Goal: Transaction & Acquisition: Subscribe to service/newsletter

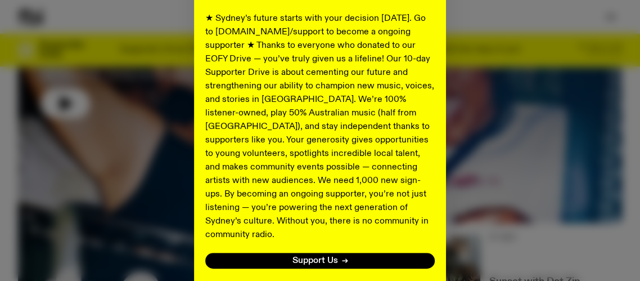
scroll to position [276, 0]
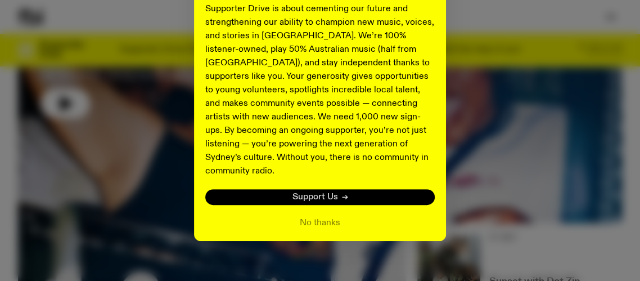
click at [330, 193] on span "Support Us" at bounding box center [316, 197] width 46 height 8
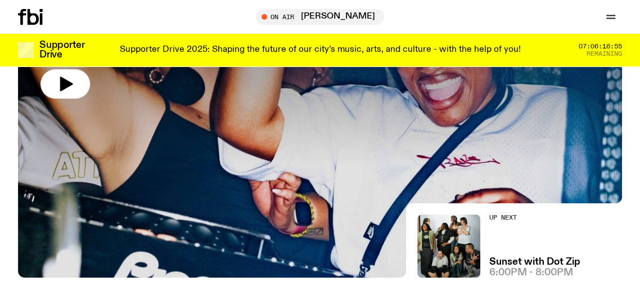
scroll to position [161, 0]
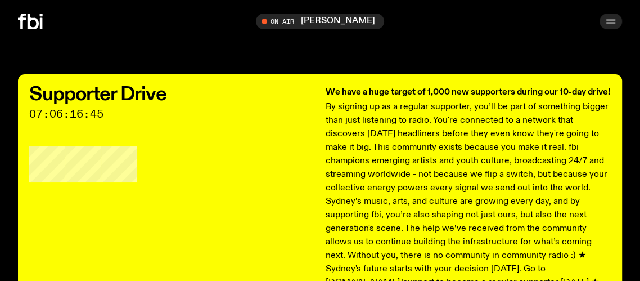
click at [612, 21] on icon "button" at bounding box center [611, 22] width 14 height 14
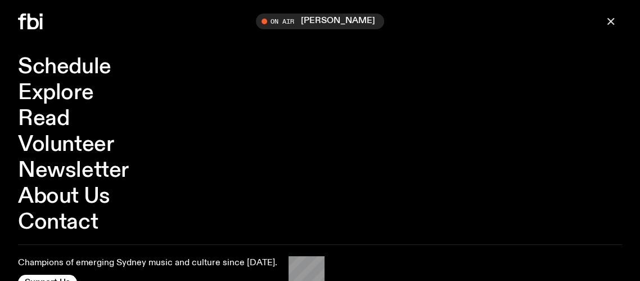
click at [26, 22] on icon at bounding box center [30, 22] width 25 height 16
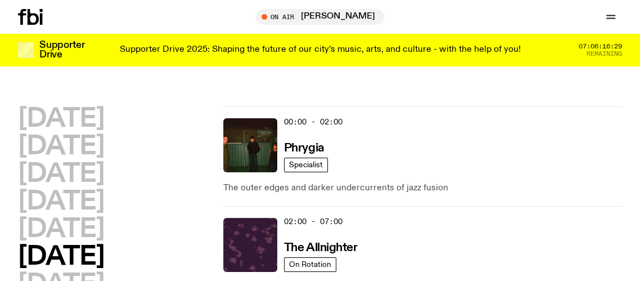
scroll to position [16, 0]
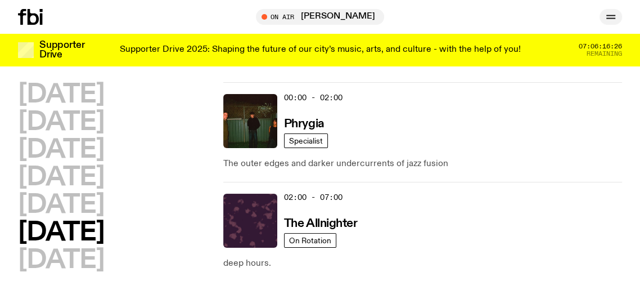
click at [609, 19] on icon "button" at bounding box center [611, 17] width 14 height 14
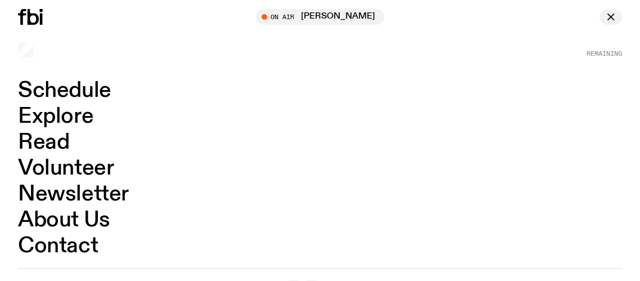
click at [611, 14] on icon "button" at bounding box center [611, 17] width 14 height 14
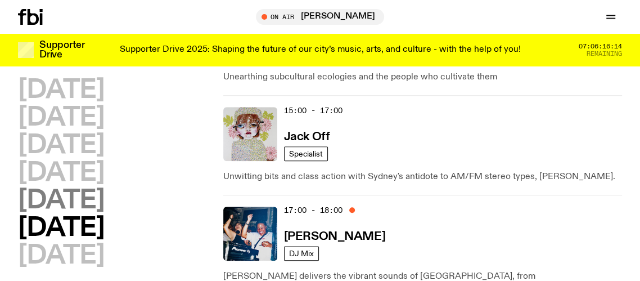
scroll to position [684, 0]
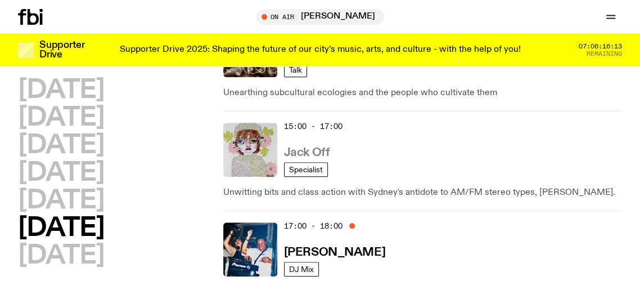
click at [298, 147] on h3 "Jack Off" at bounding box center [307, 153] width 46 height 12
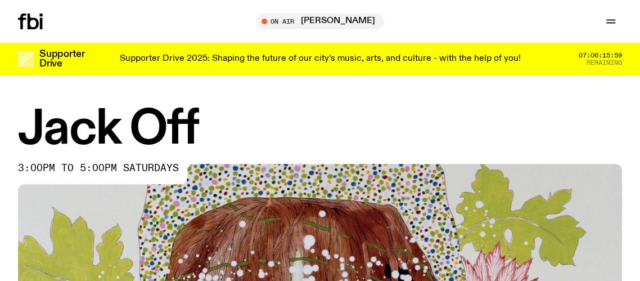
click at [32, 28] on icon at bounding box center [33, 22] width 11 height 16
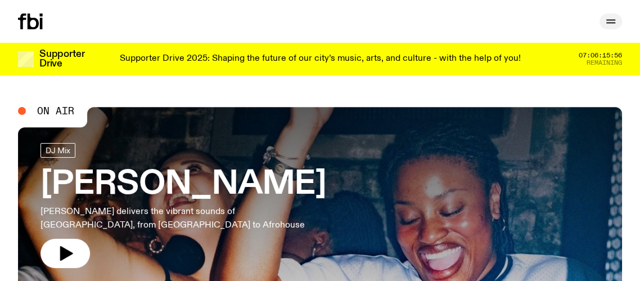
click at [612, 21] on icon "button" at bounding box center [611, 22] width 14 height 14
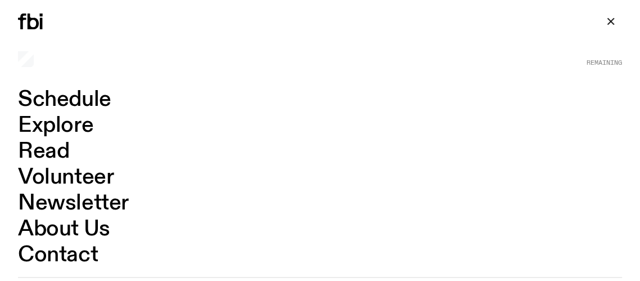
click at [64, 129] on link "Explore" at bounding box center [55, 125] width 75 height 21
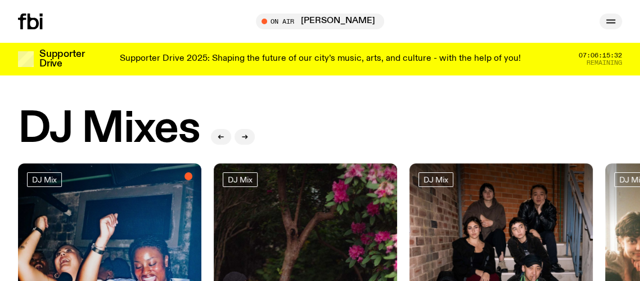
click at [614, 20] on icon "button" at bounding box center [611, 22] width 14 height 14
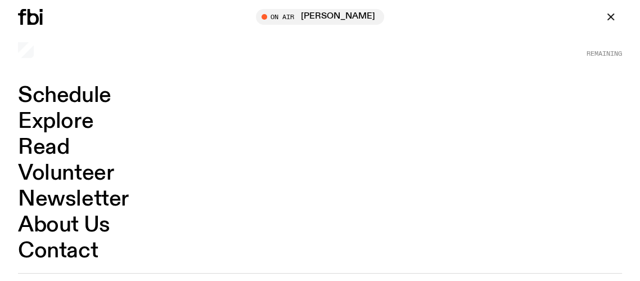
scroll to position [55, 0]
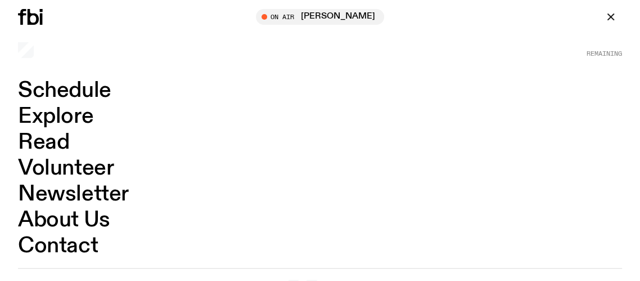
click at [47, 143] on link "Read" at bounding box center [43, 142] width 51 height 21
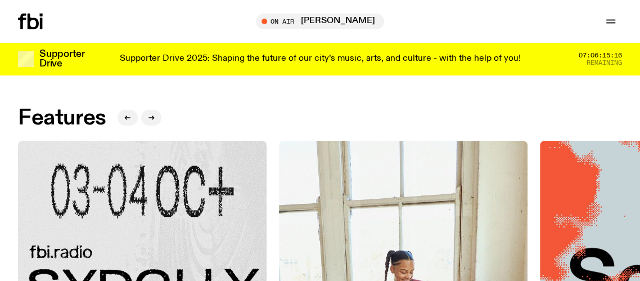
click at [31, 21] on icon at bounding box center [30, 22] width 25 height 16
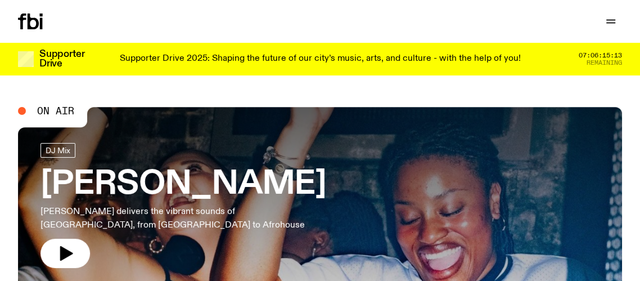
click at [603, 60] on span "Remaining" at bounding box center [604, 63] width 35 height 6
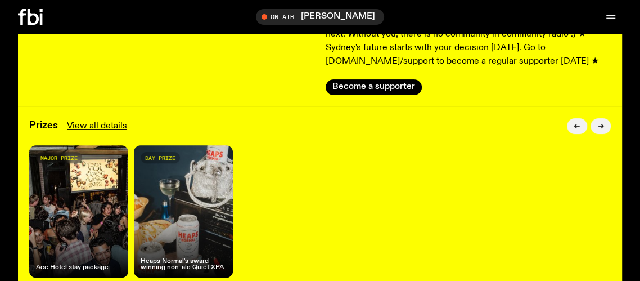
scroll to position [214, 0]
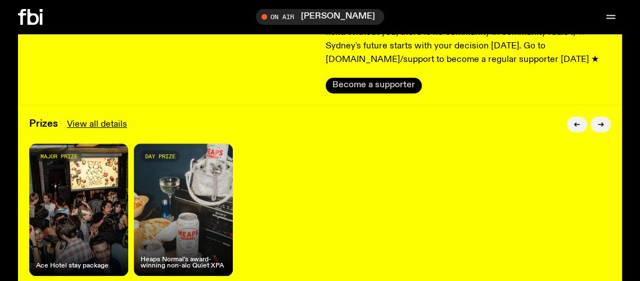
click at [376, 93] on button "Become a supporter" at bounding box center [374, 86] width 96 height 16
